Goal: Task Accomplishment & Management: Use online tool/utility

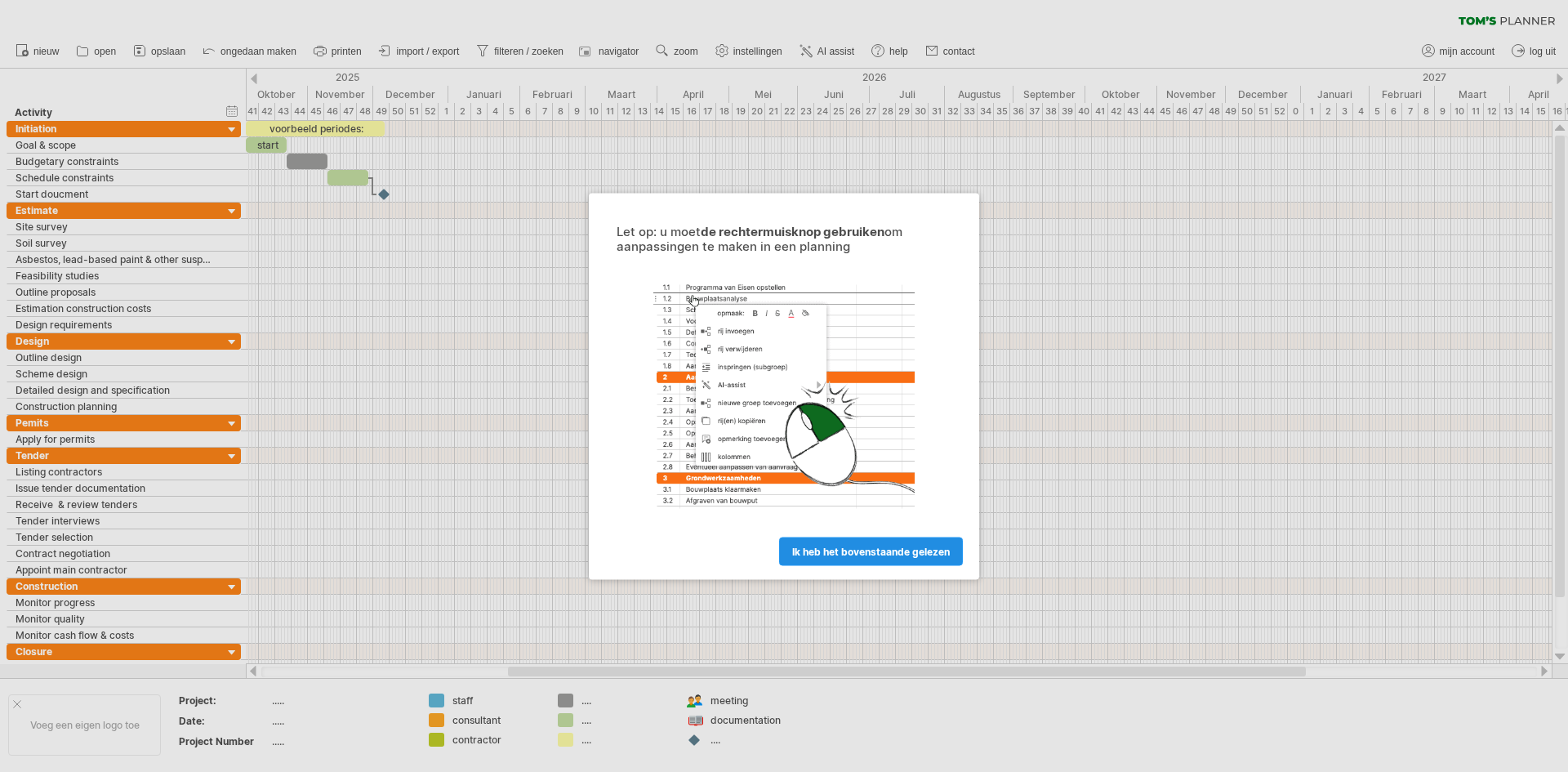
click at [894, 556] on span "ik heb het bovenstaande gelezen" at bounding box center [871, 551] width 158 height 12
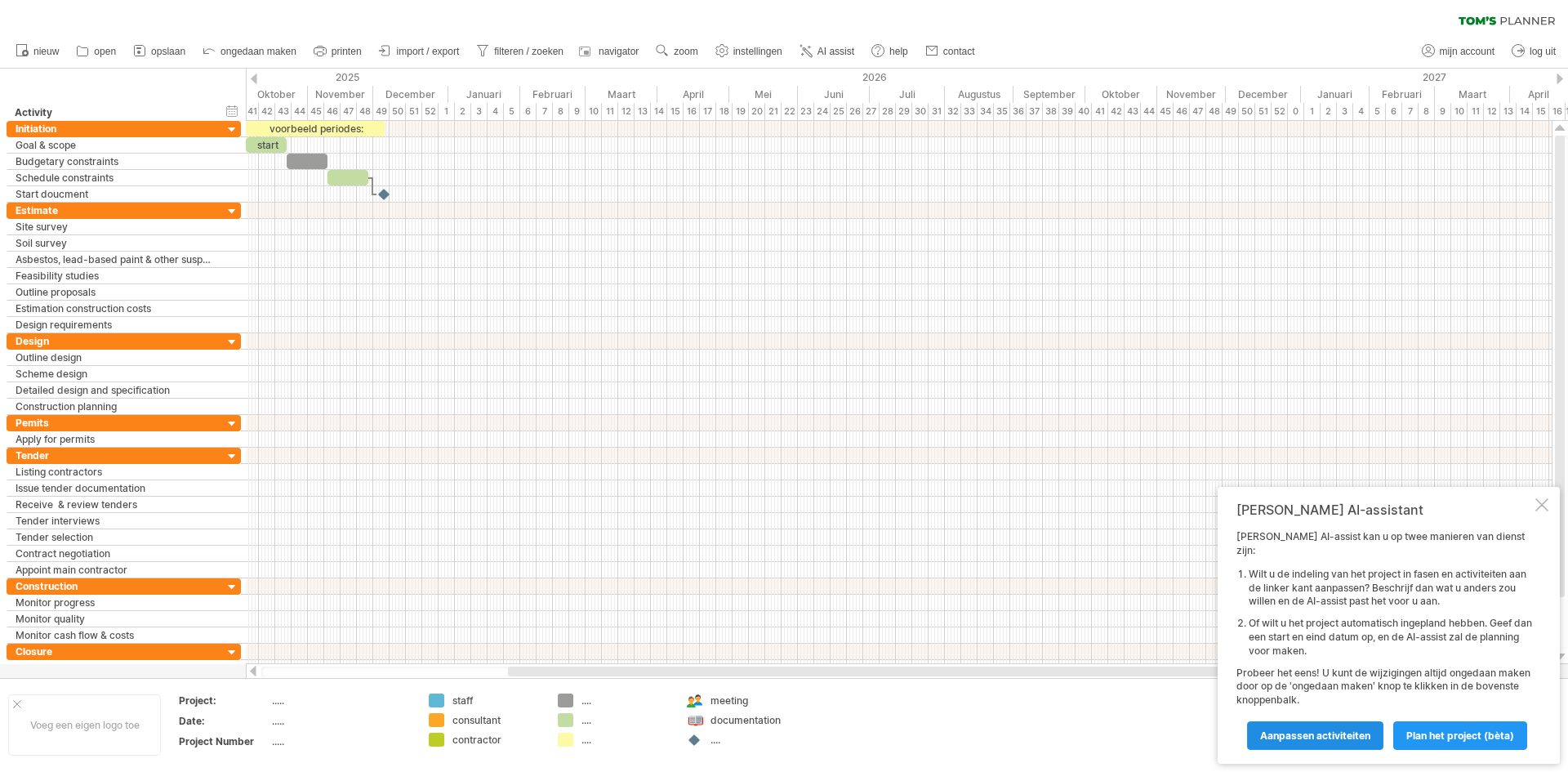
click at [1324, 733] on span "Aanpassen activiteiten" at bounding box center [1315, 736] width 111 height 12
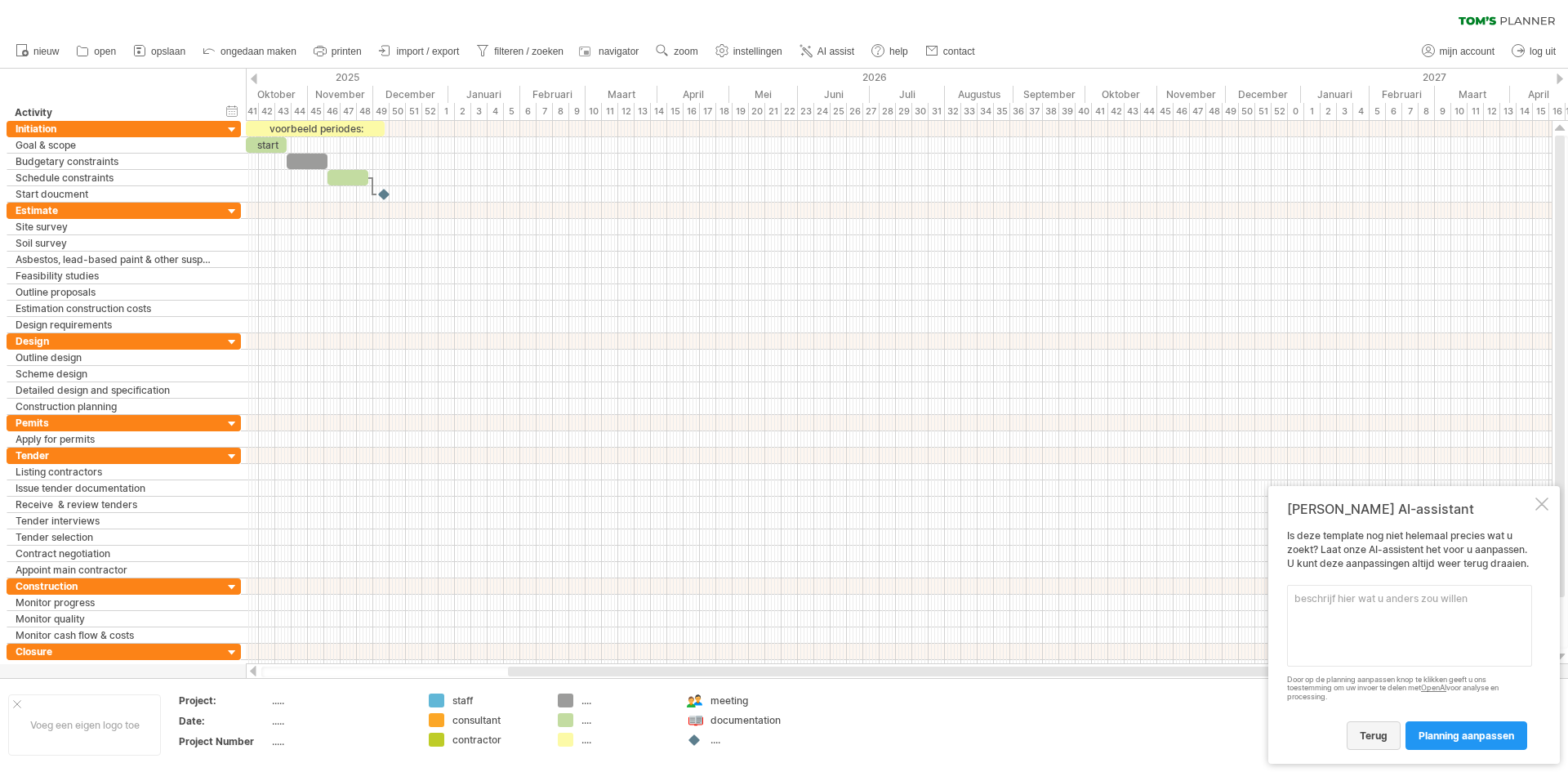
click at [1377, 736] on span "terug" at bounding box center [1374, 736] width 28 height 12
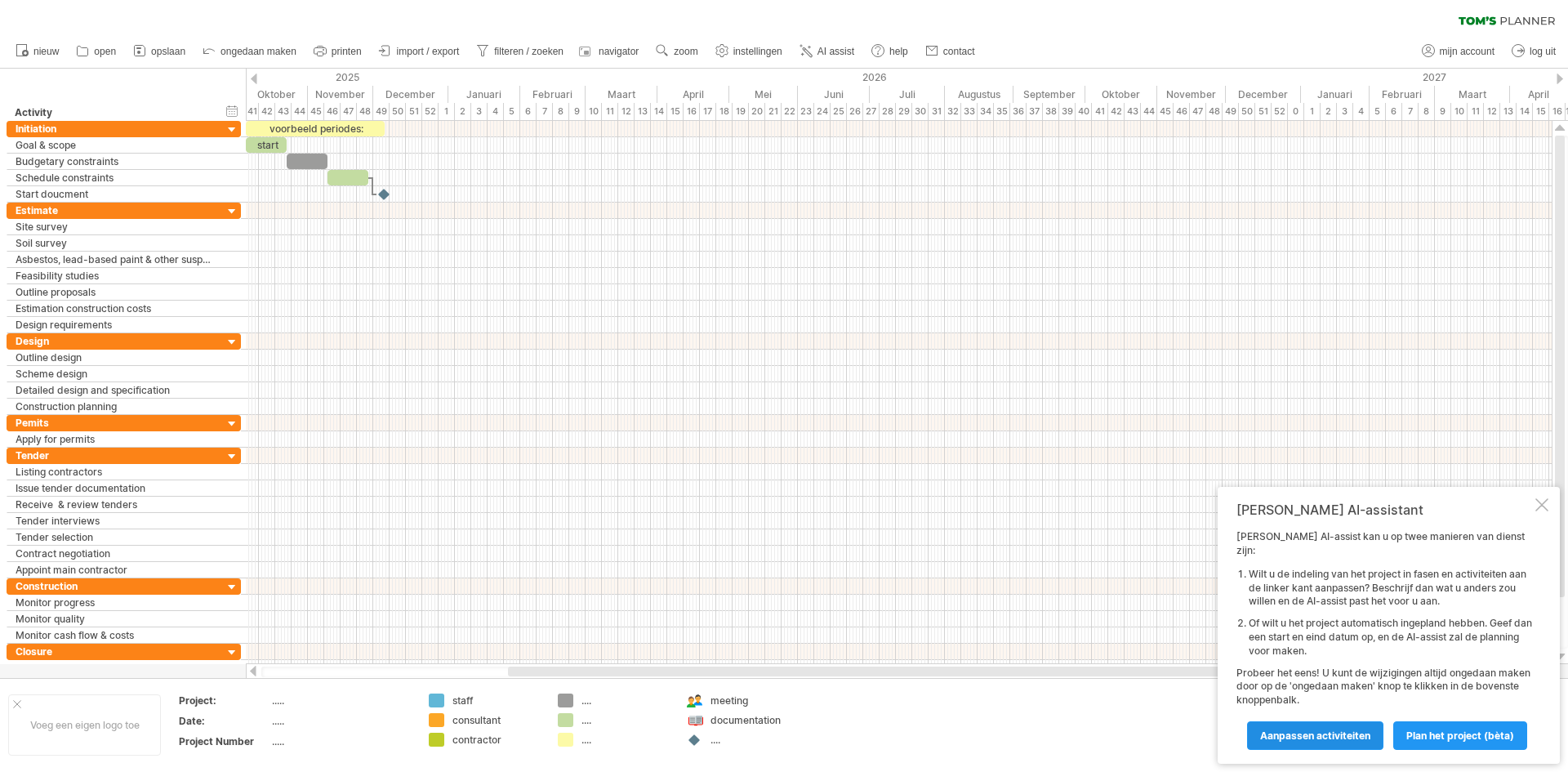
click at [1324, 738] on span "Aanpassen activiteiten" at bounding box center [1315, 736] width 111 height 12
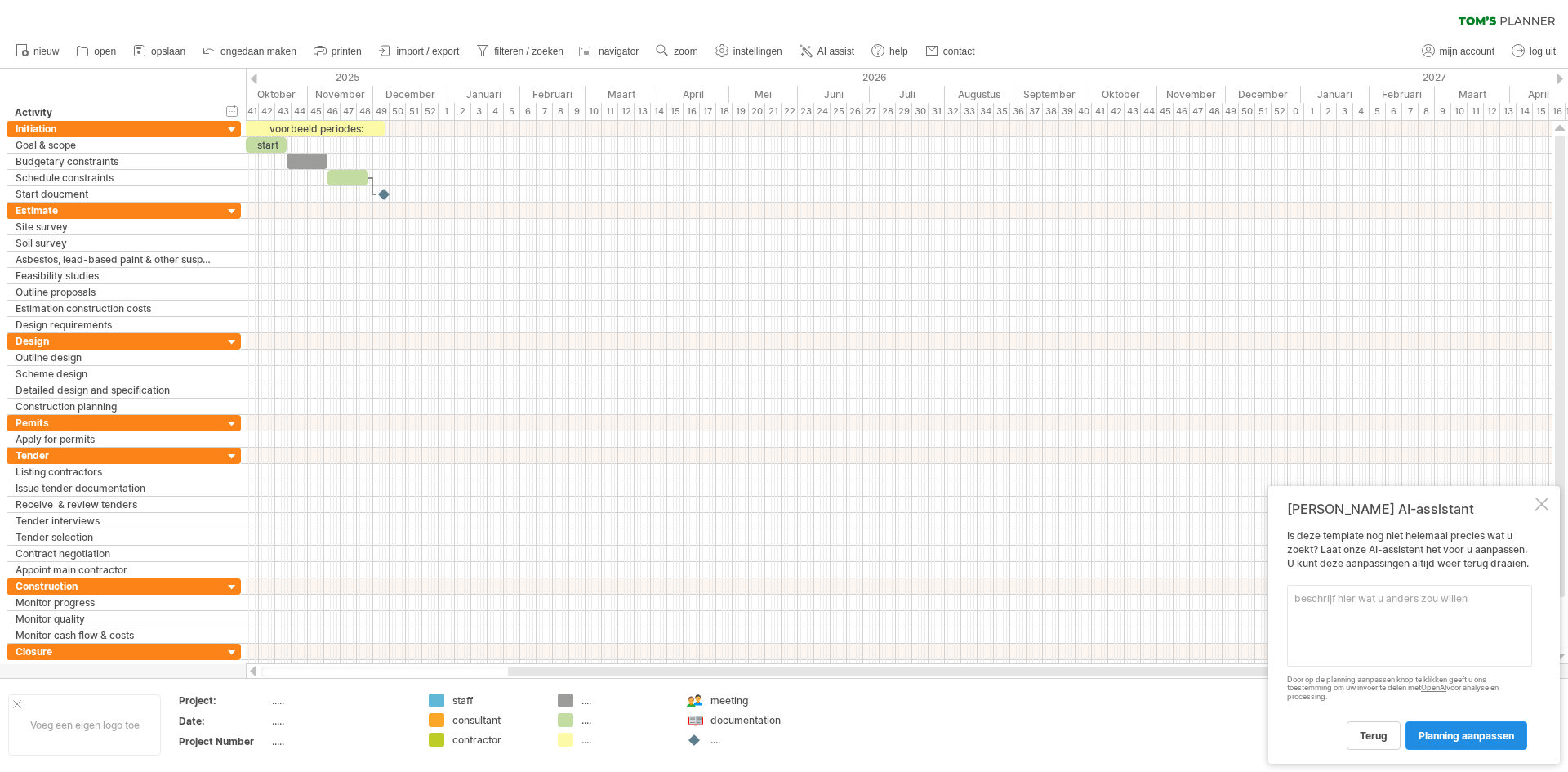
click at [1466, 736] on span "planning aanpassen" at bounding box center [1466, 736] width 96 height 12
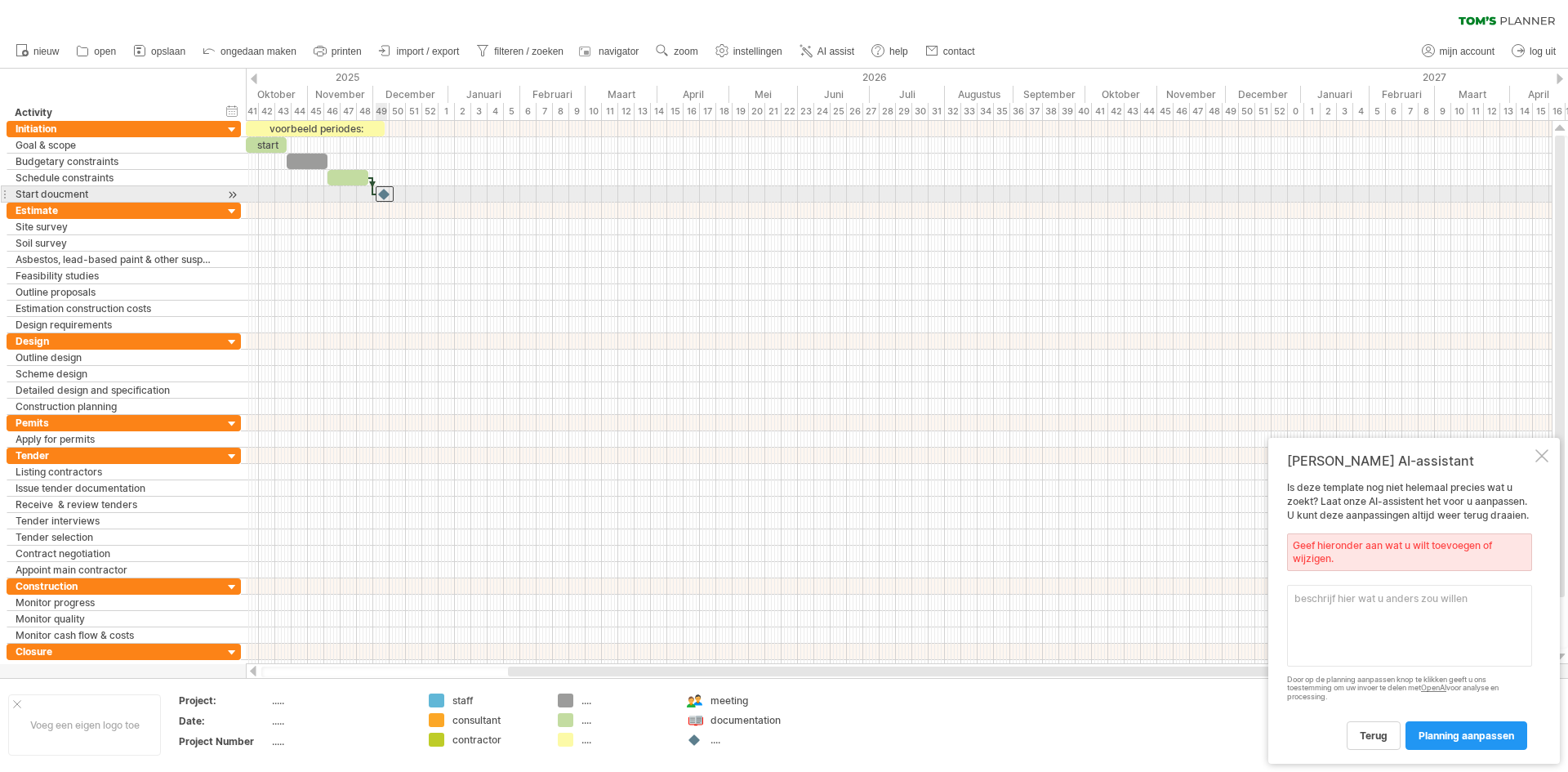
click at [384, 193] on div at bounding box center [385, 194] width 18 height 16
click at [380, 192] on div at bounding box center [385, 194] width 18 height 16
click at [380, 192] on div at bounding box center [385, 194] width 17 height 16
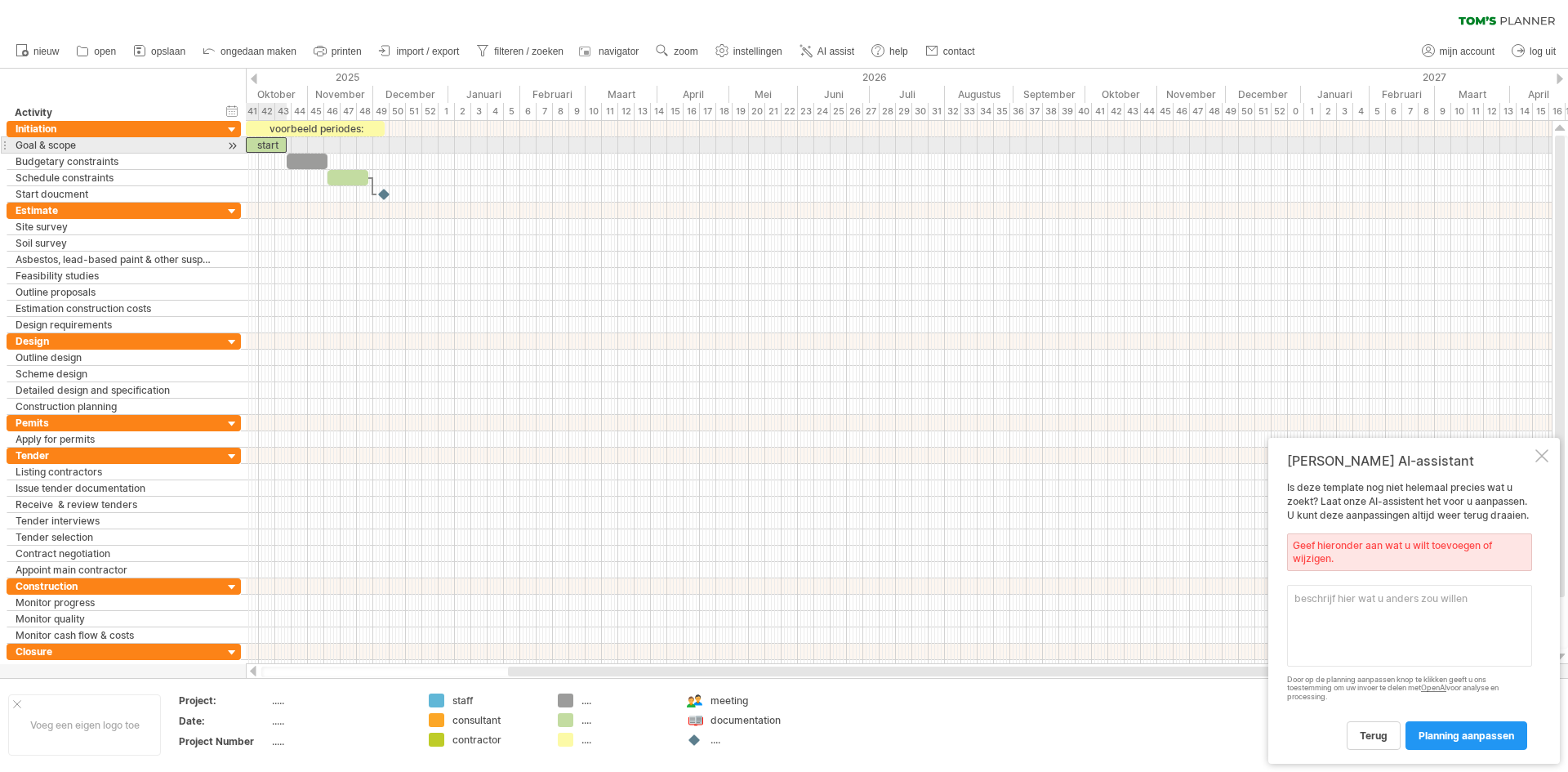
click at [274, 148] on div "start" at bounding box center [266, 144] width 40 height 16
click at [303, 161] on div at bounding box center [306, 161] width 40 height 16
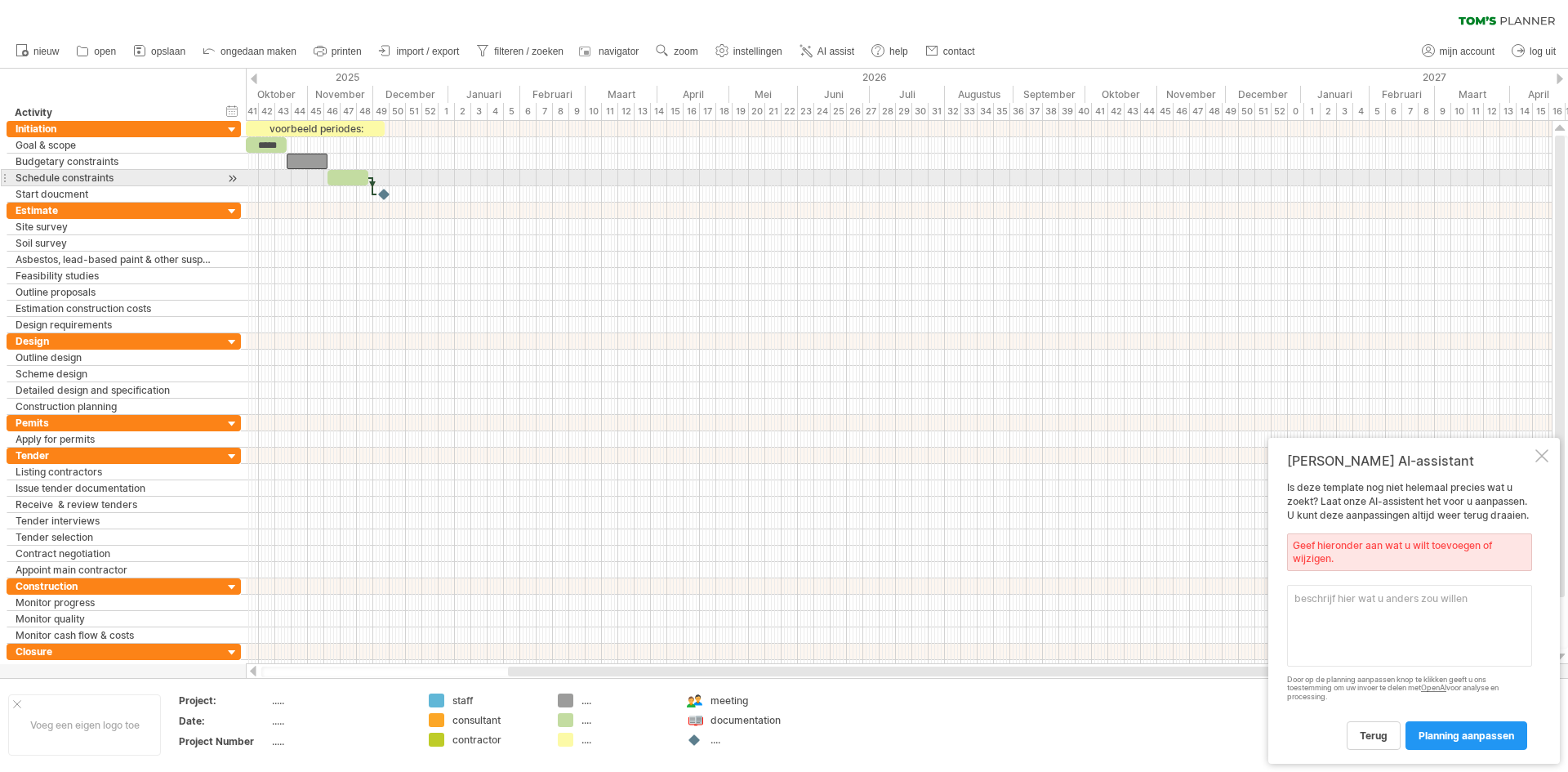
click at [346, 177] on div at bounding box center [347, 178] width 40 height 16
click at [388, 193] on div at bounding box center [385, 194] width 18 height 16
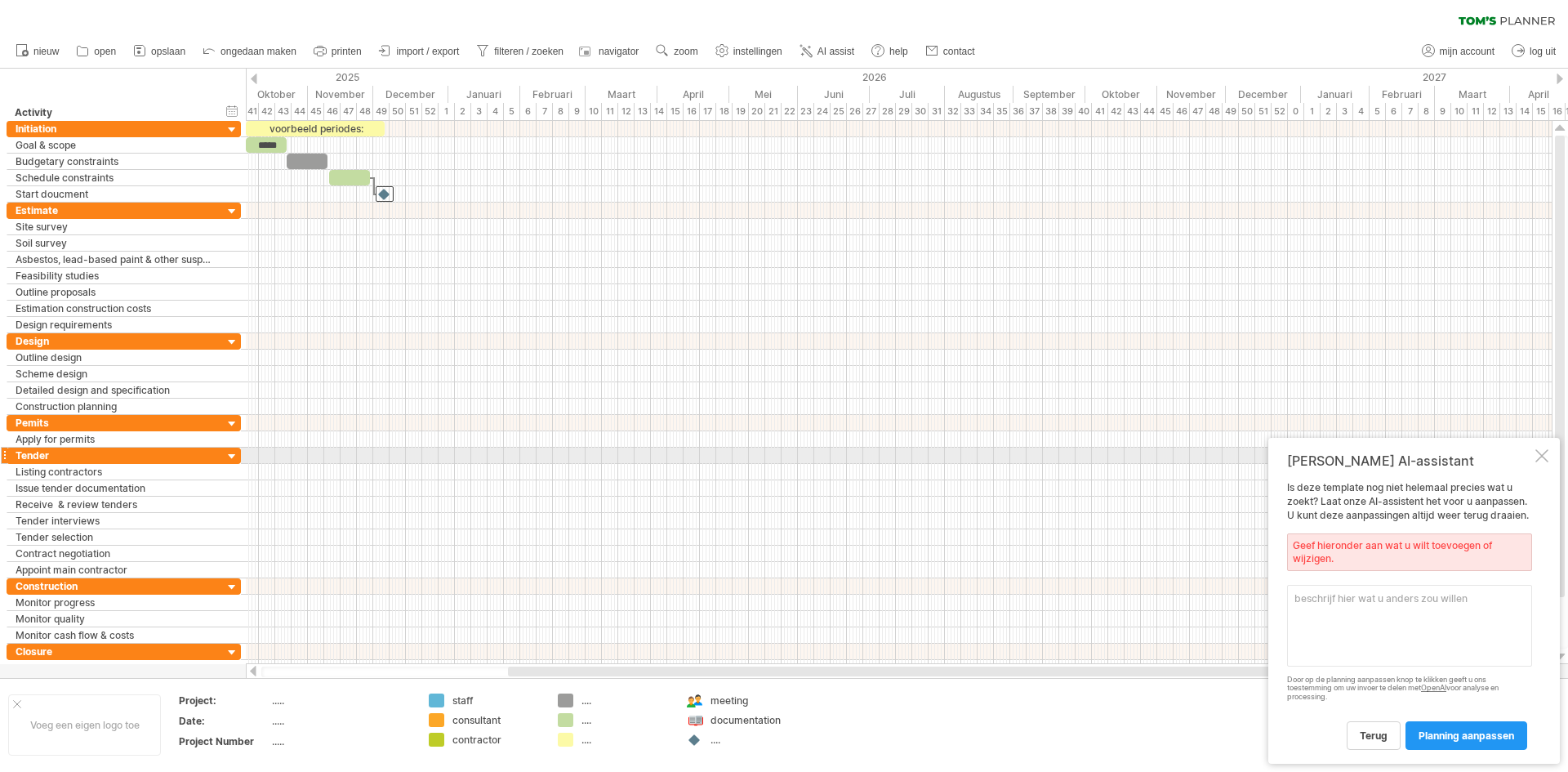
click at [1543, 452] on div at bounding box center [1542, 456] width 13 height 13
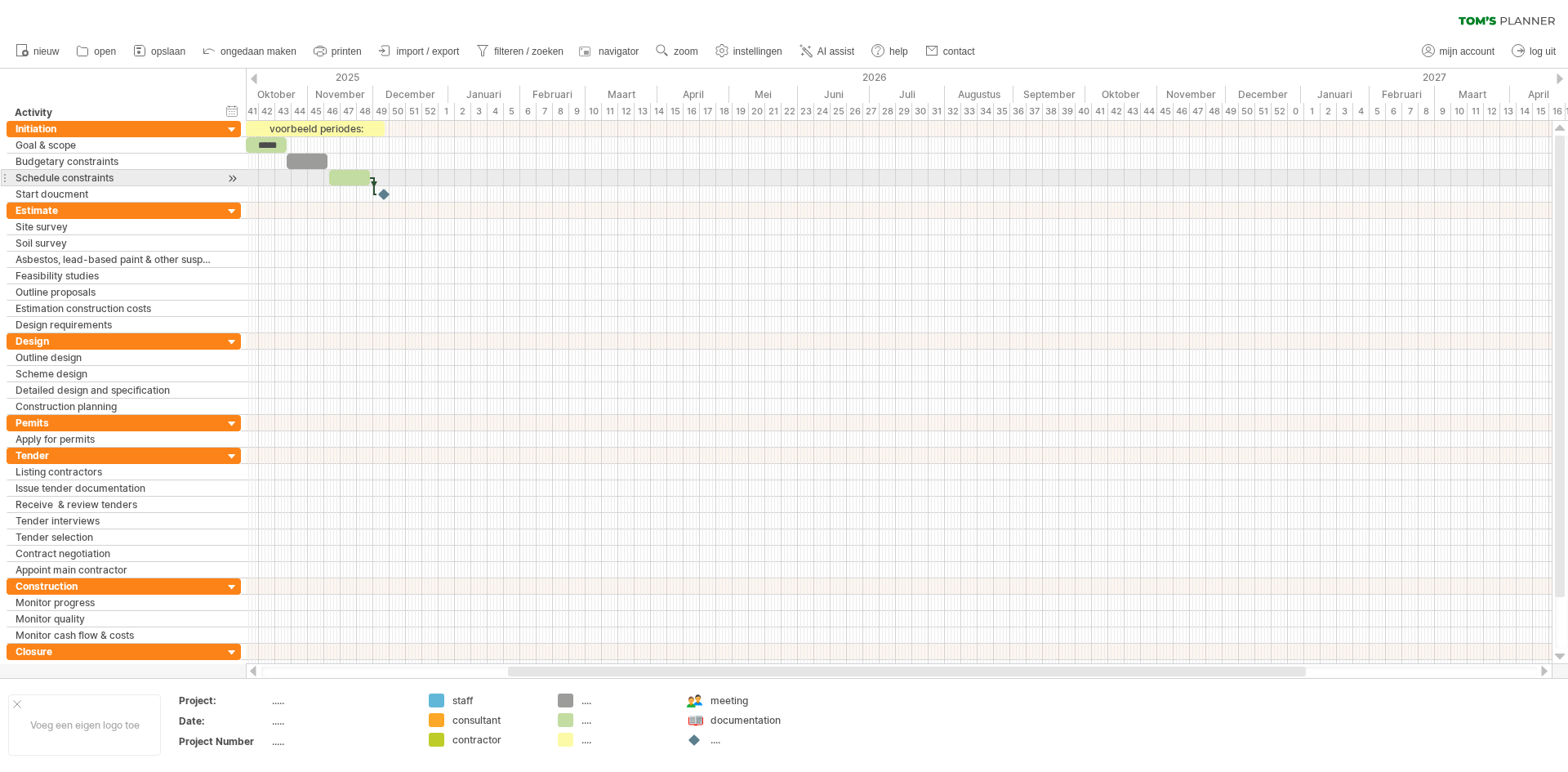
click at [342, 180] on div at bounding box center [349, 178] width 40 height 16
click at [305, 155] on div at bounding box center [306, 161] width 40 height 16
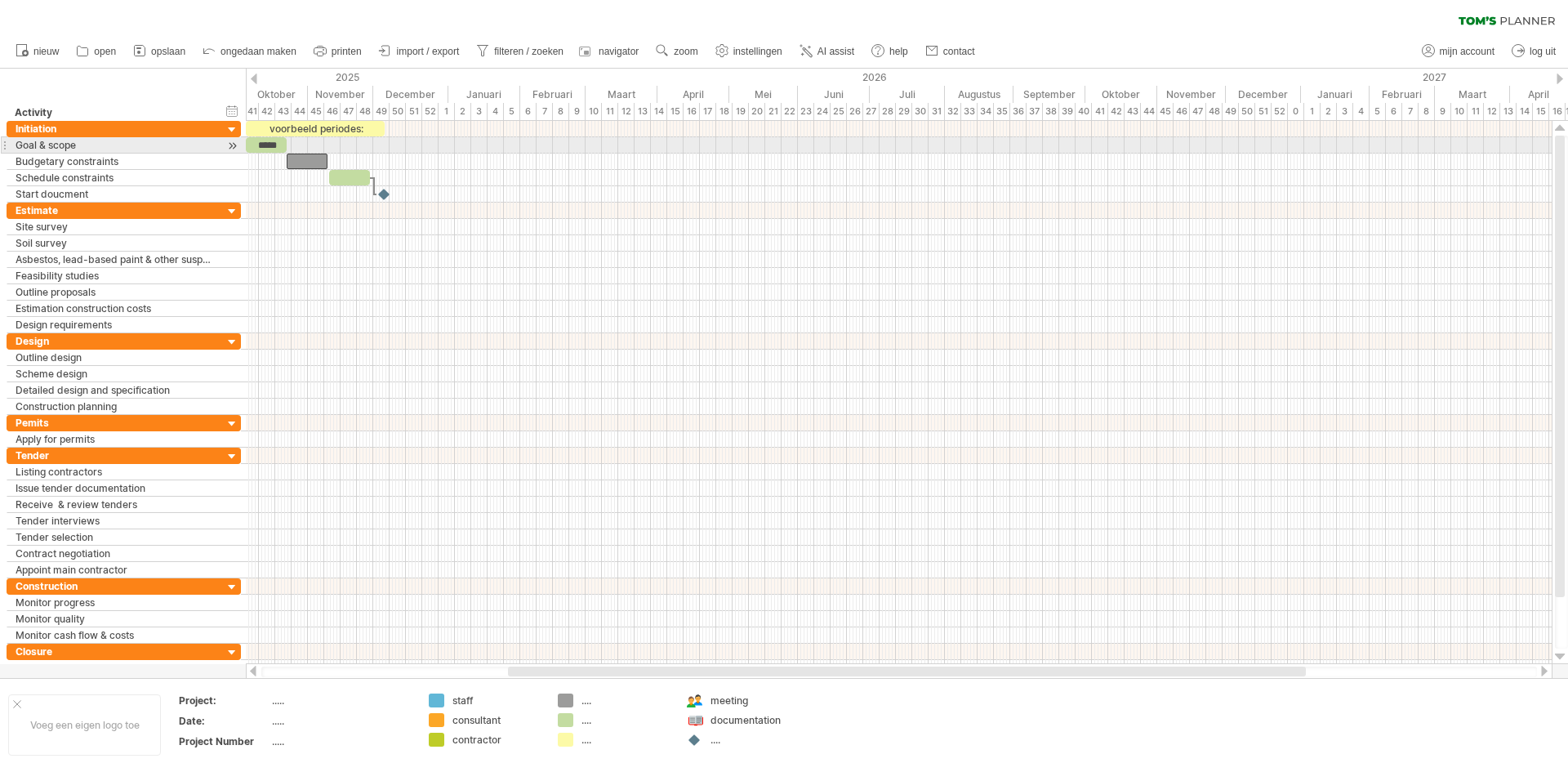
click at [265, 145] on div "*****" at bounding box center [266, 144] width 40 height 16
